Goal: Navigation & Orientation: Find specific page/section

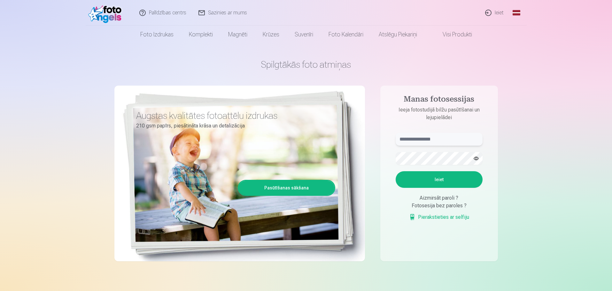
click at [424, 139] on input "text" at bounding box center [439, 139] width 87 height 13
type input "**********"
click at [439, 178] on button "Ieiet" at bounding box center [439, 179] width 87 height 17
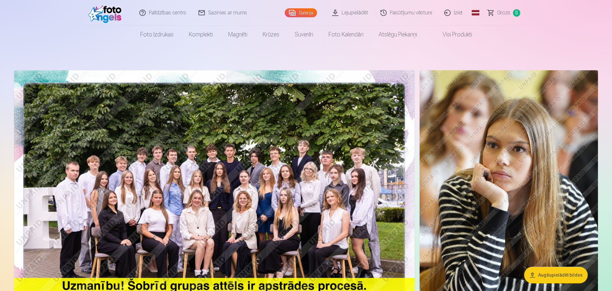
click at [331, 205] on img at bounding box center [214, 203] width 400 height 267
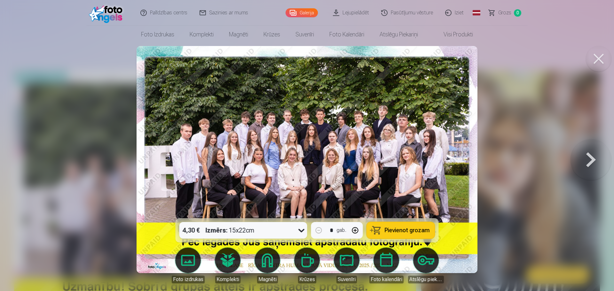
click at [595, 61] on button at bounding box center [598, 59] width 26 height 26
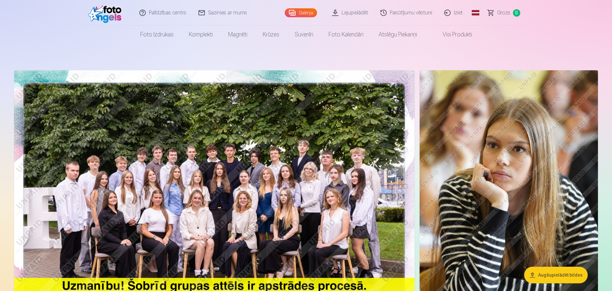
click at [353, 181] on img at bounding box center [214, 203] width 400 height 267
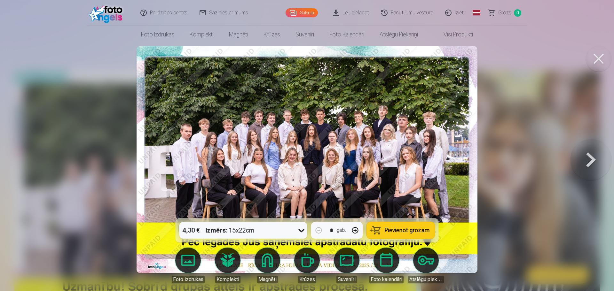
click at [373, 172] on img at bounding box center [306, 159] width 341 height 227
click at [379, 155] on img at bounding box center [306, 159] width 341 height 227
click at [592, 158] on button at bounding box center [590, 159] width 41 height 104
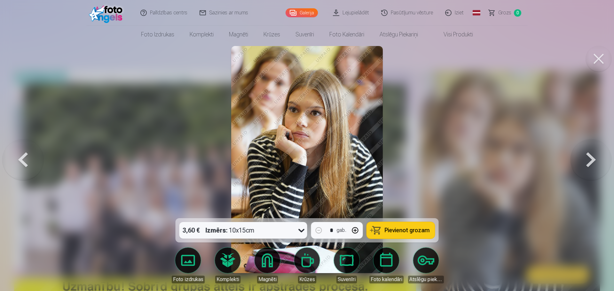
click at [592, 158] on button at bounding box center [590, 159] width 41 height 104
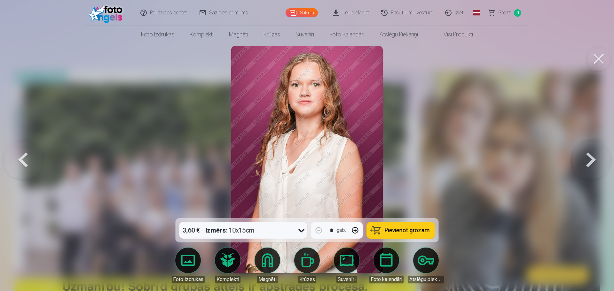
click at [592, 158] on button at bounding box center [590, 159] width 41 height 104
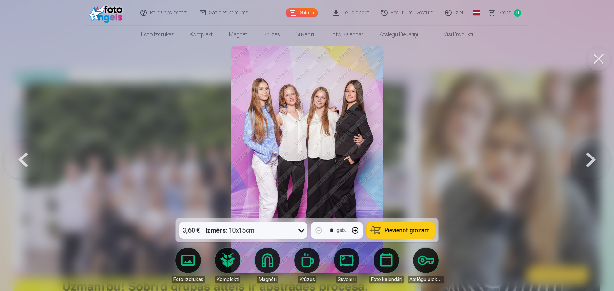
click at [592, 158] on button at bounding box center [590, 159] width 41 height 104
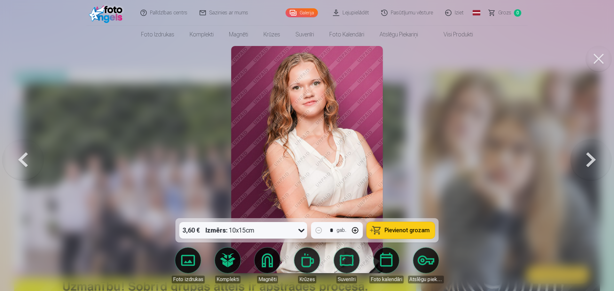
click at [592, 158] on button at bounding box center [590, 159] width 41 height 104
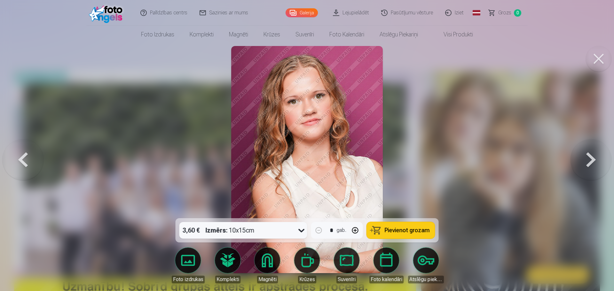
click at [592, 158] on button at bounding box center [590, 159] width 41 height 104
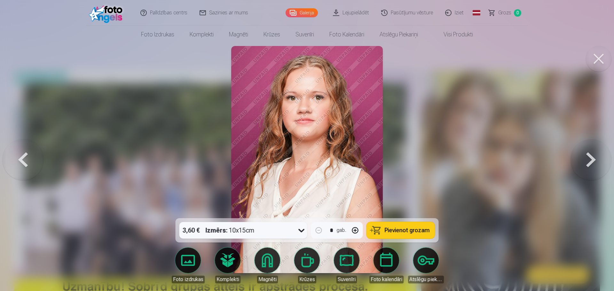
click at [592, 158] on button at bounding box center [590, 159] width 41 height 104
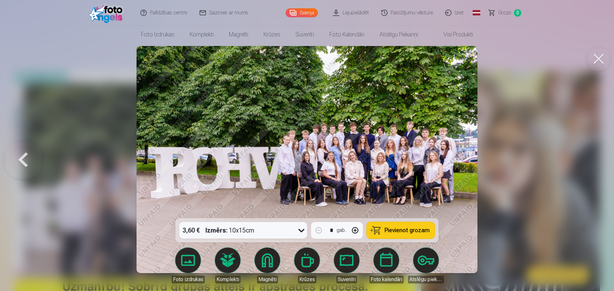
click at [592, 158] on div at bounding box center [307, 145] width 614 height 291
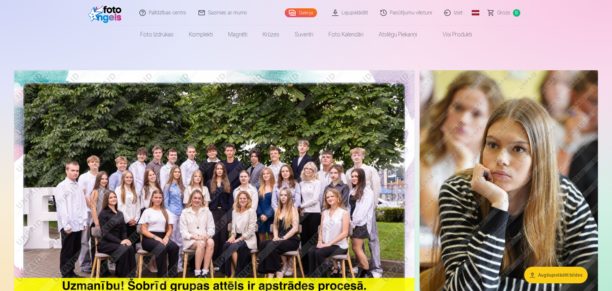
click at [592, 158] on img at bounding box center [509, 203] width 178 height 267
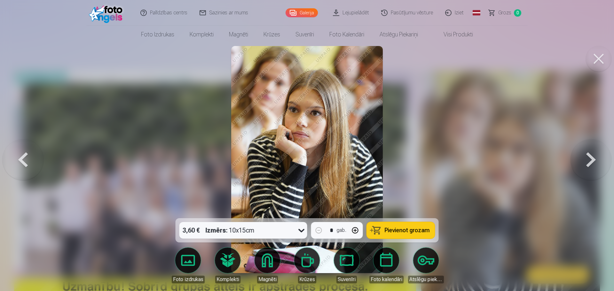
click at [592, 158] on button at bounding box center [590, 159] width 41 height 104
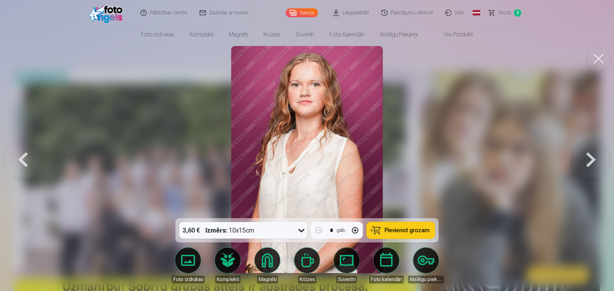
click at [583, 170] on button at bounding box center [590, 159] width 41 height 104
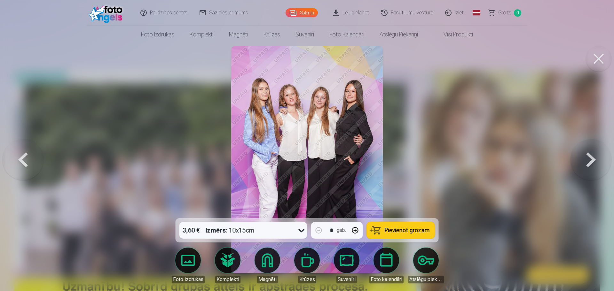
click at [583, 170] on button at bounding box center [590, 159] width 41 height 104
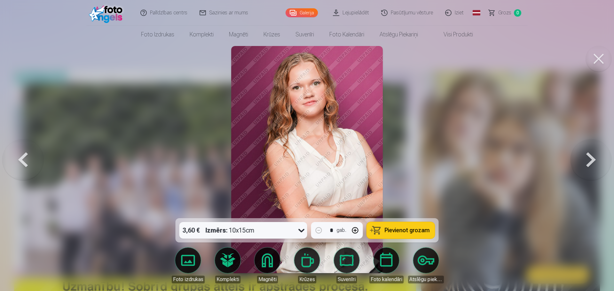
click at [583, 170] on button at bounding box center [590, 159] width 41 height 104
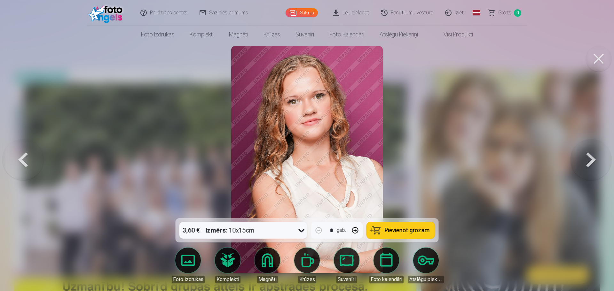
click at [583, 170] on button at bounding box center [590, 159] width 41 height 104
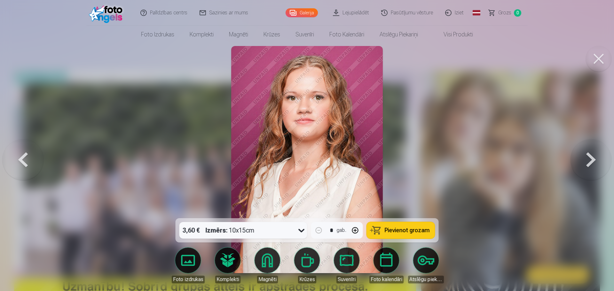
click at [583, 170] on button at bounding box center [590, 159] width 41 height 104
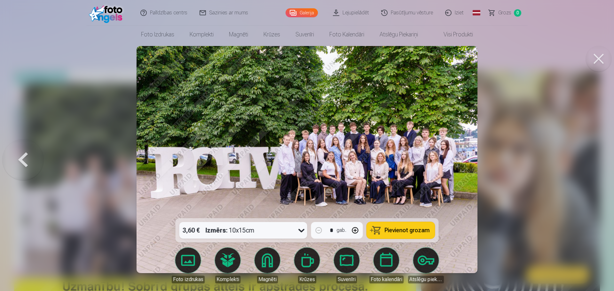
click at [596, 59] on button at bounding box center [598, 59] width 26 height 26
click at [600, 56] on button at bounding box center [598, 59] width 26 height 26
